Goal: Information Seeking & Learning: Check status

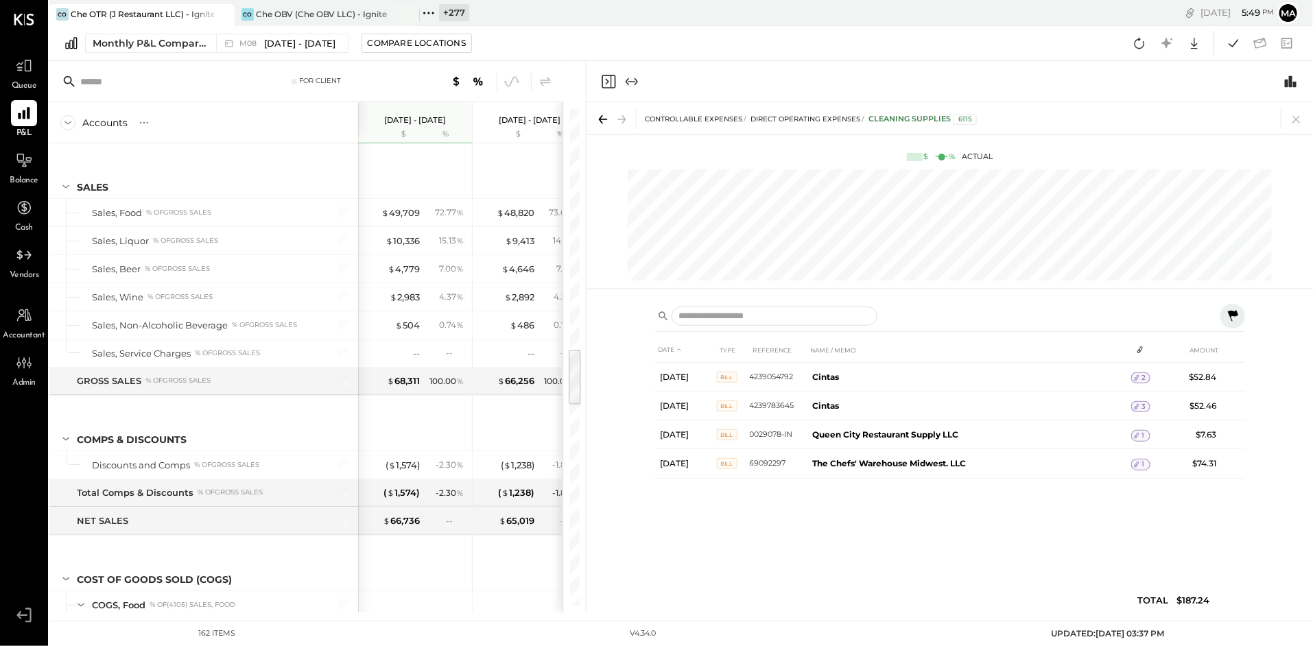
scroll to position [2047, 0]
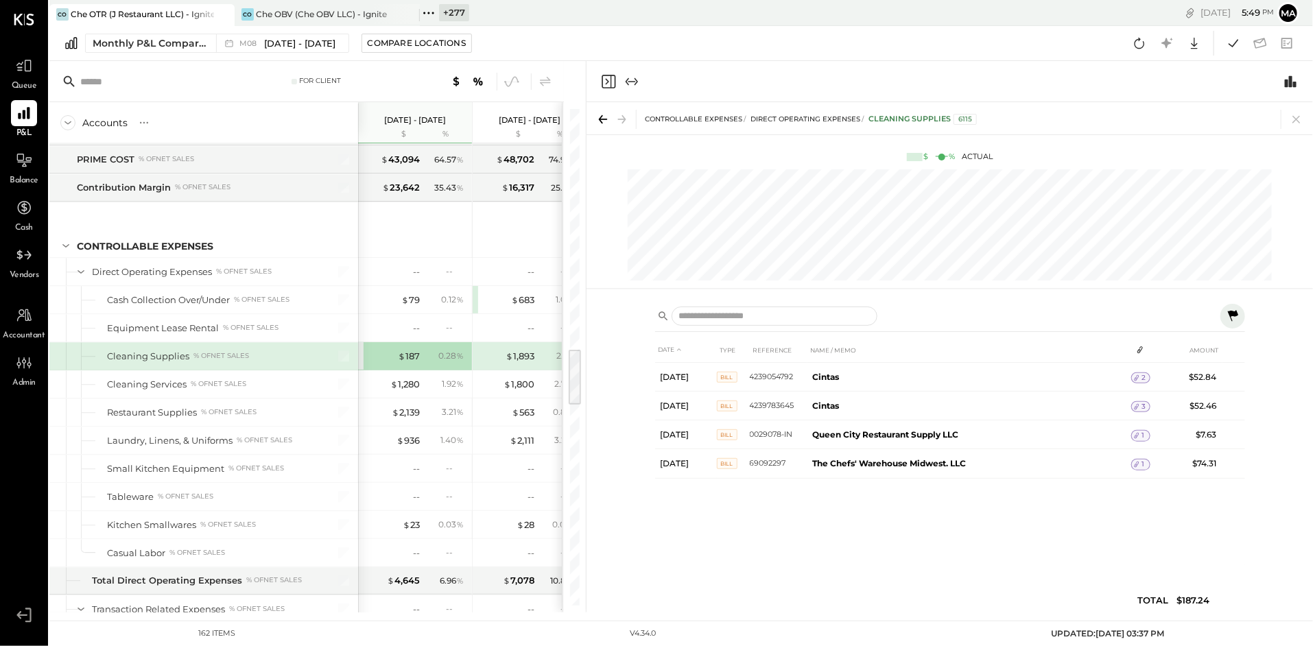
click at [430, 11] on icon at bounding box center [429, 13] width 18 height 18
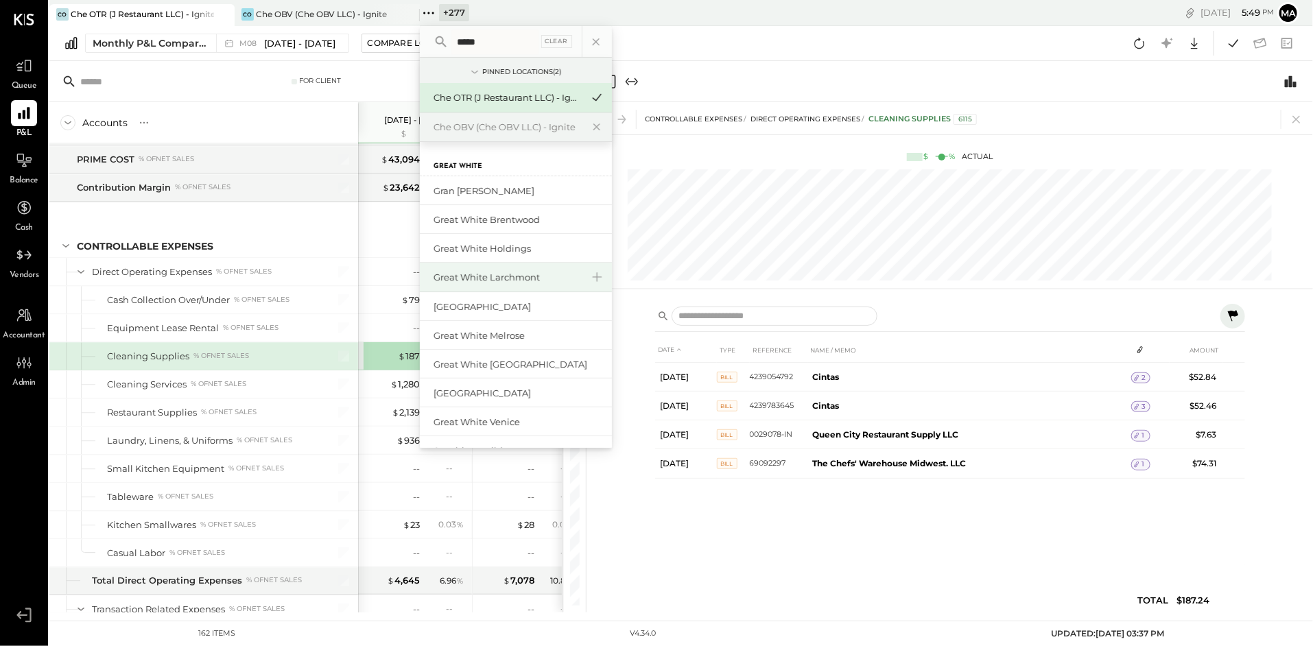
type input "*****"
click at [527, 274] on div "Great White Larchmont" at bounding box center [508, 277] width 148 height 13
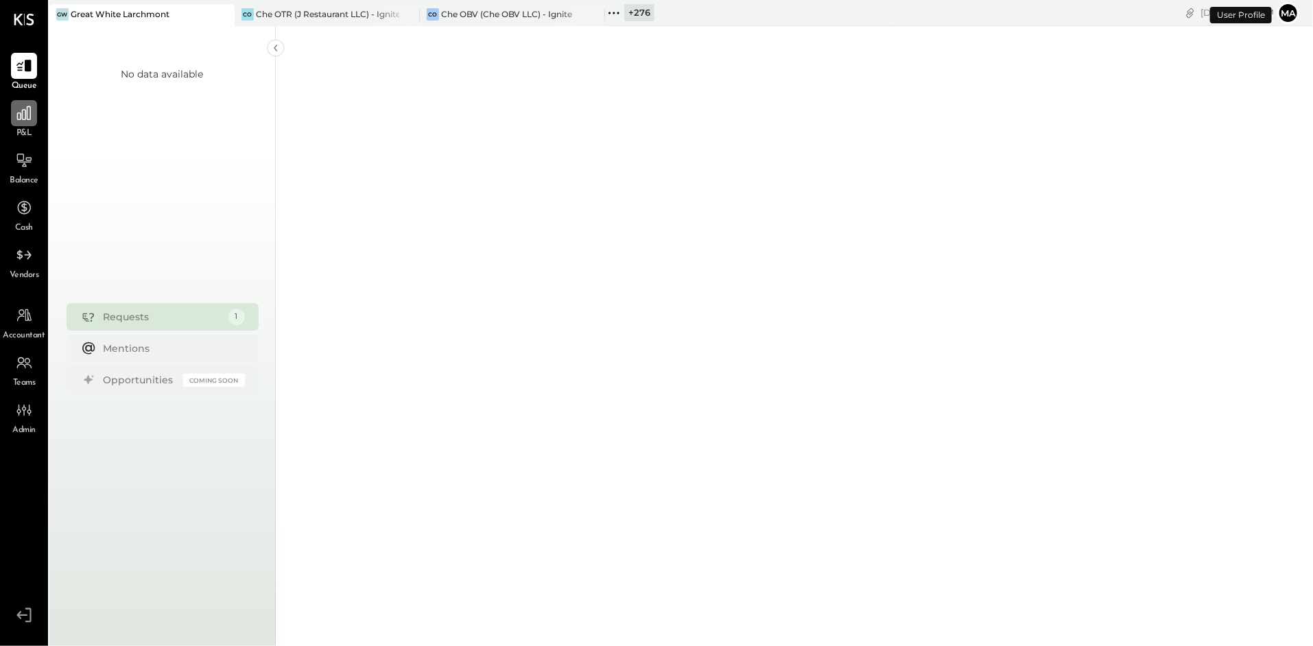
click at [23, 117] on icon at bounding box center [24, 113] width 14 height 14
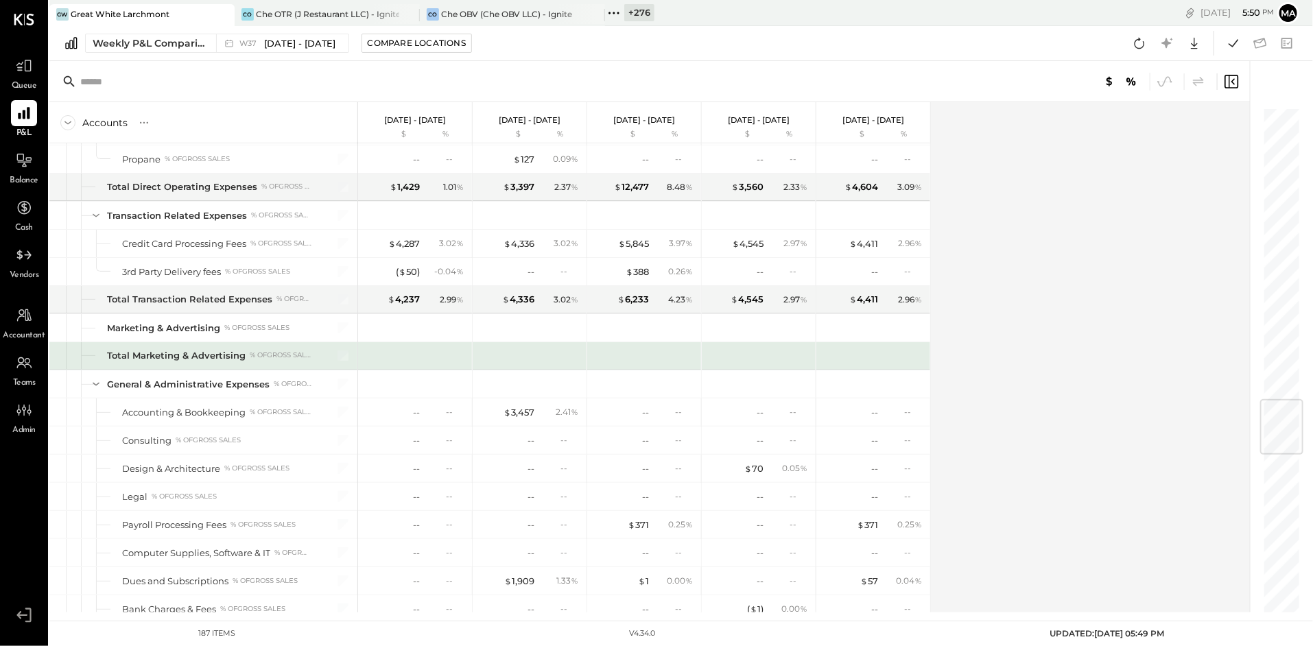
scroll to position [2472, 0]
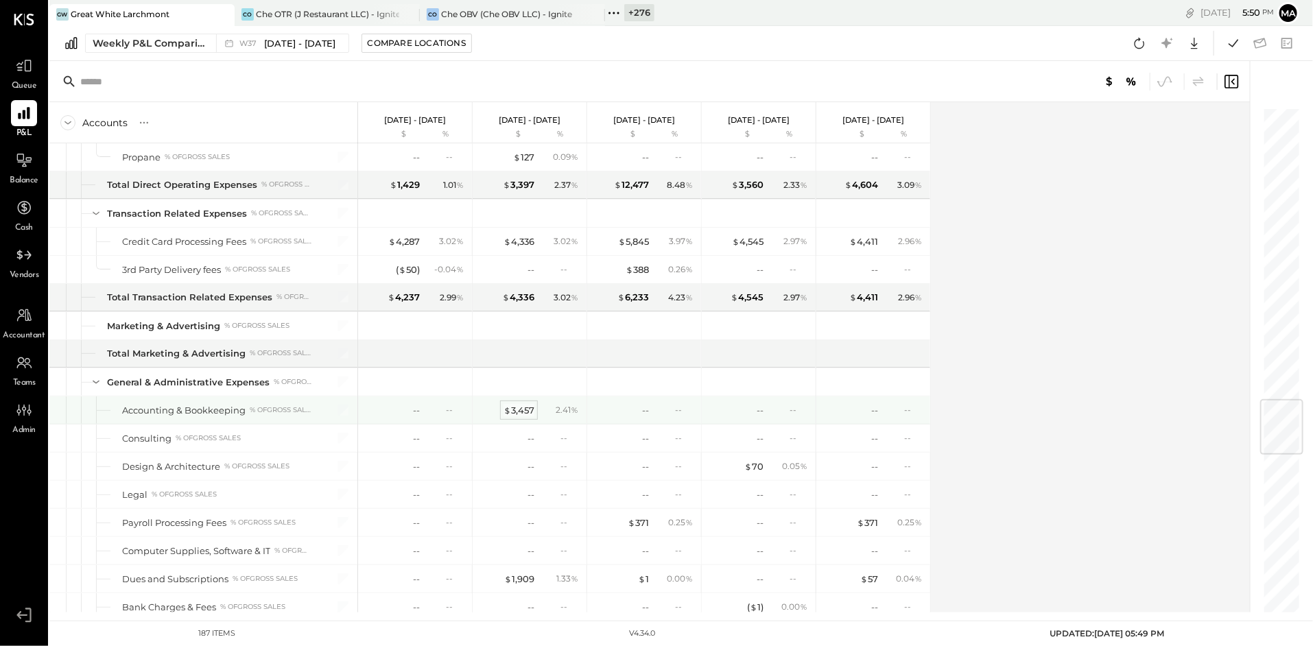
click at [523, 410] on div "$ 3,457" at bounding box center [519, 410] width 31 height 13
